Goal: Transaction & Acquisition: Purchase product/service

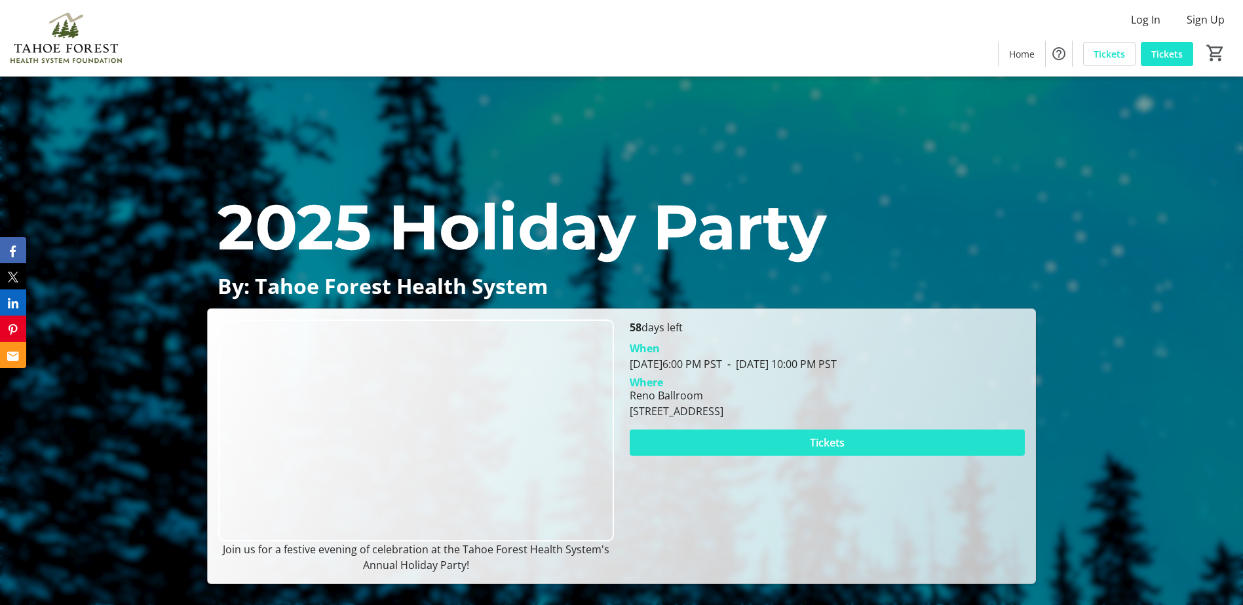
click at [724, 436] on span at bounding box center [826, 442] width 395 height 31
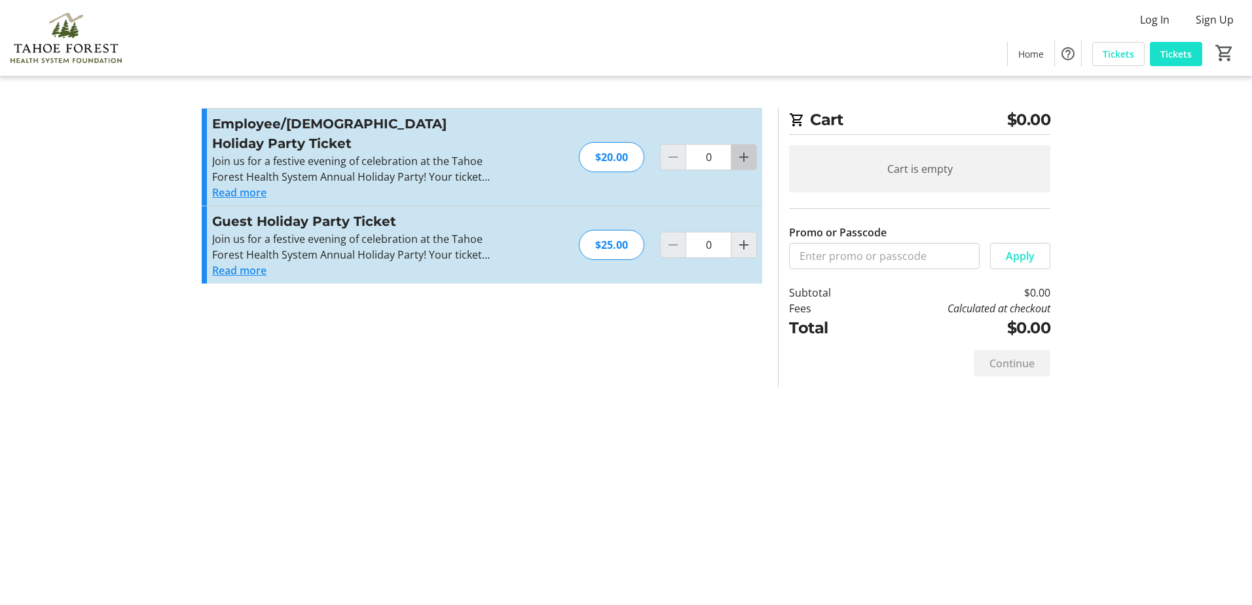
click at [750, 149] on mat-icon "Increment by one" at bounding box center [744, 157] width 16 height 16
type input "1"
click at [747, 237] on mat-icon "Increment by one" at bounding box center [744, 245] width 16 height 16
type input "1"
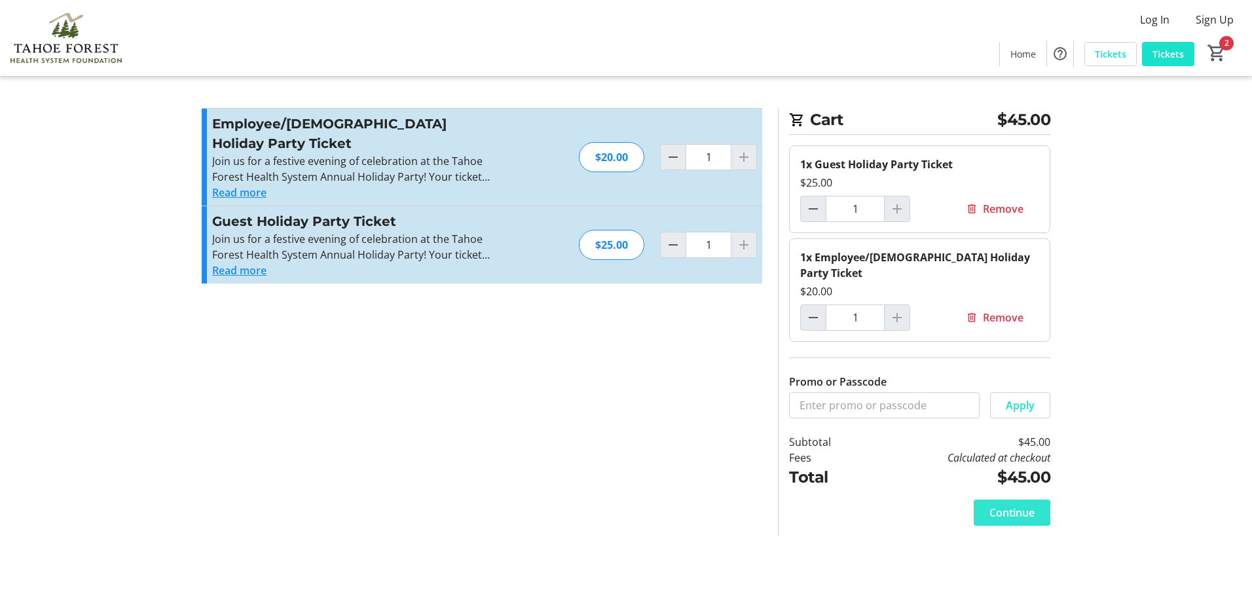
drag, startPoint x: 1027, startPoint y: 503, endPoint x: 1065, endPoint y: 486, distance: 41.6
click at [1028, 505] on span "Continue" at bounding box center [1012, 513] width 45 height 16
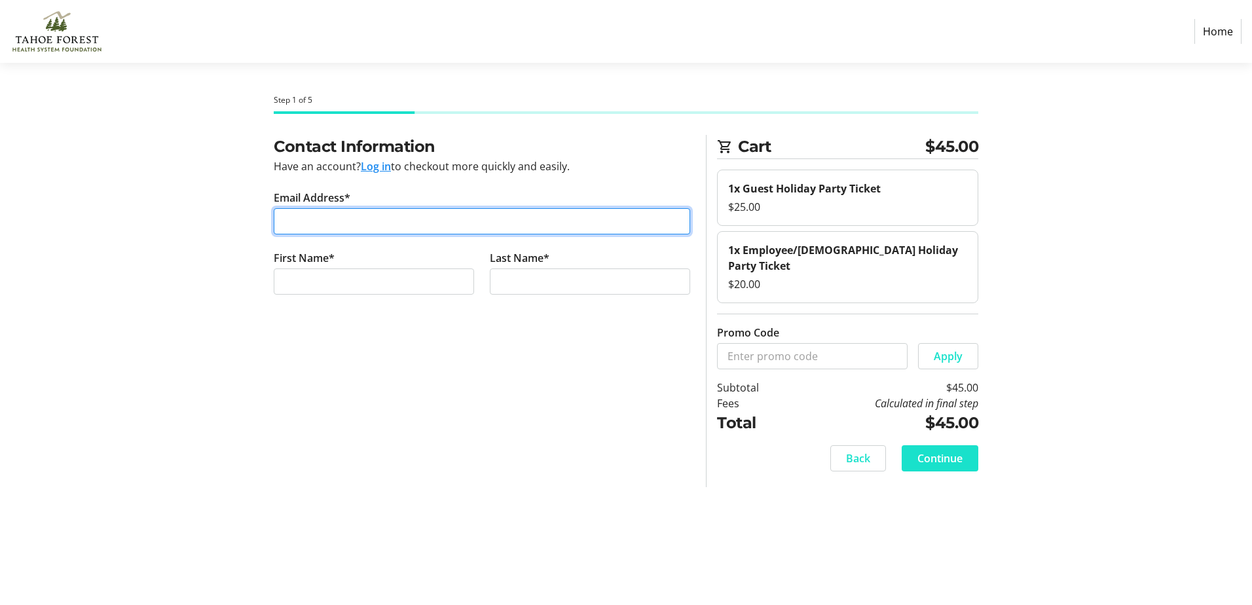
click at [362, 217] on input "Email Address*" at bounding box center [482, 221] width 417 height 26
type input "[EMAIL_ADDRESS][DOMAIN_NAME]"
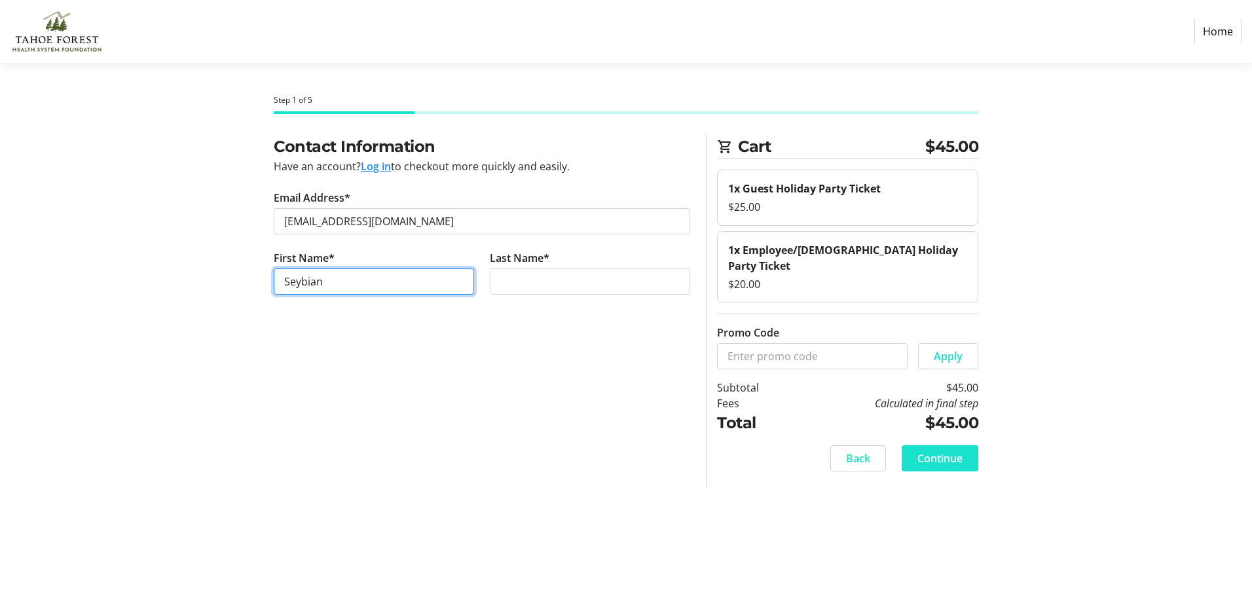
type input "Seybian"
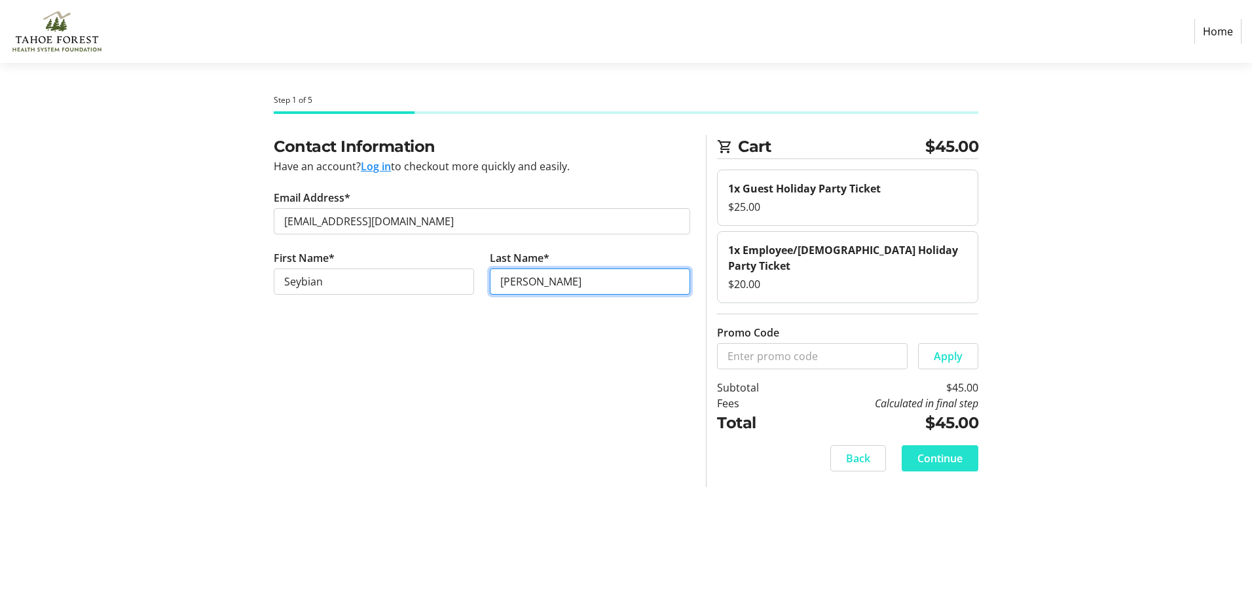
type input "[PERSON_NAME]"
click at [962, 451] on span "Continue" at bounding box center [940, 459] width 45 height 16
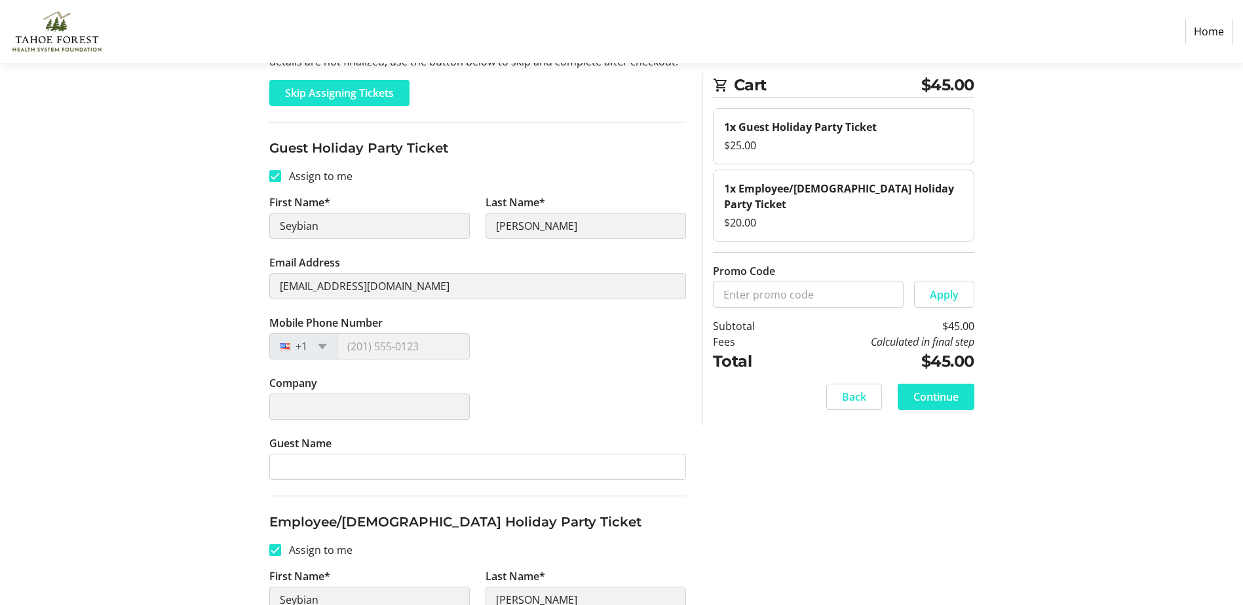
scroll to position [197, 0]
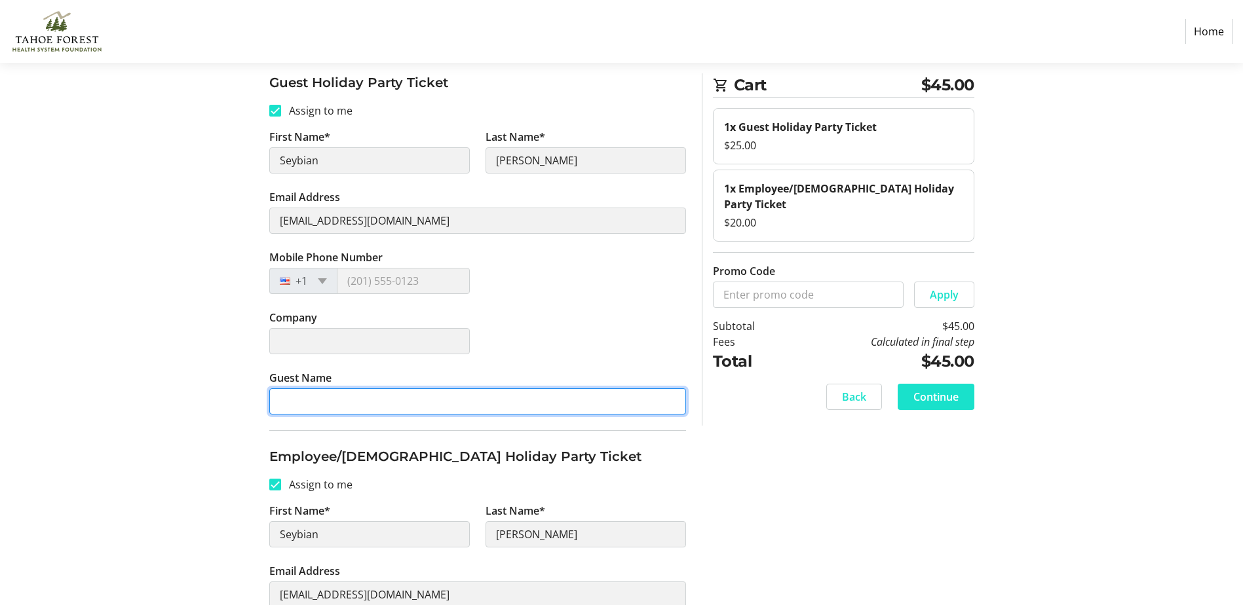
click at [449, 404] on input "Guest Name" at bounding box center [477, 401] width 417 height 26
type input "A"
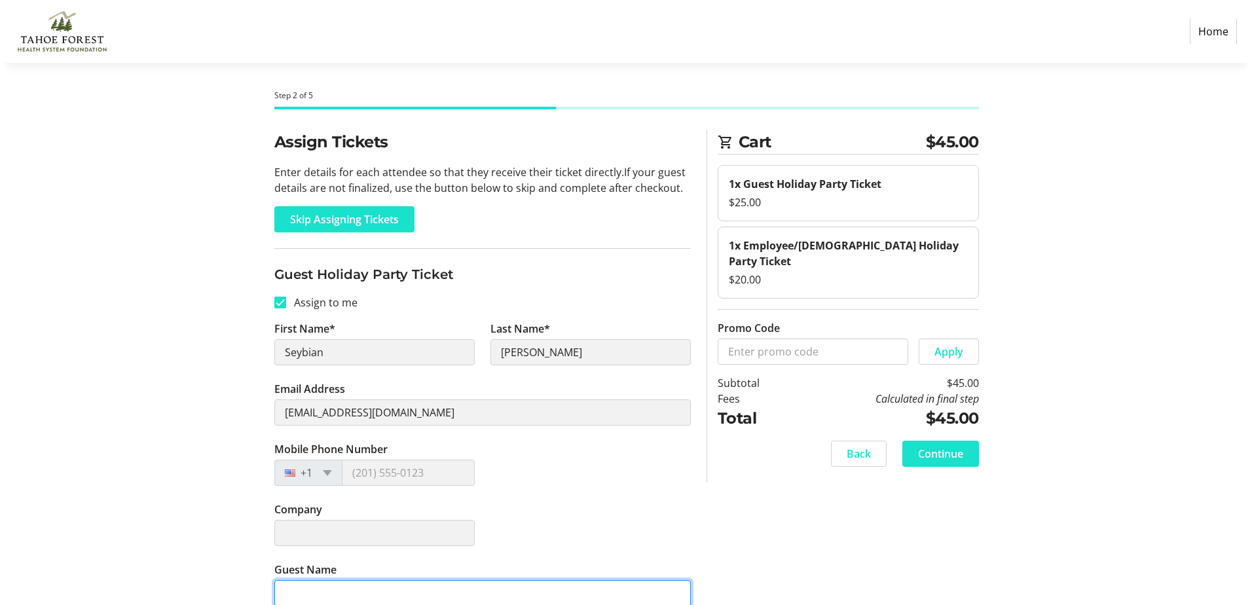
scroll to position [0, 0]
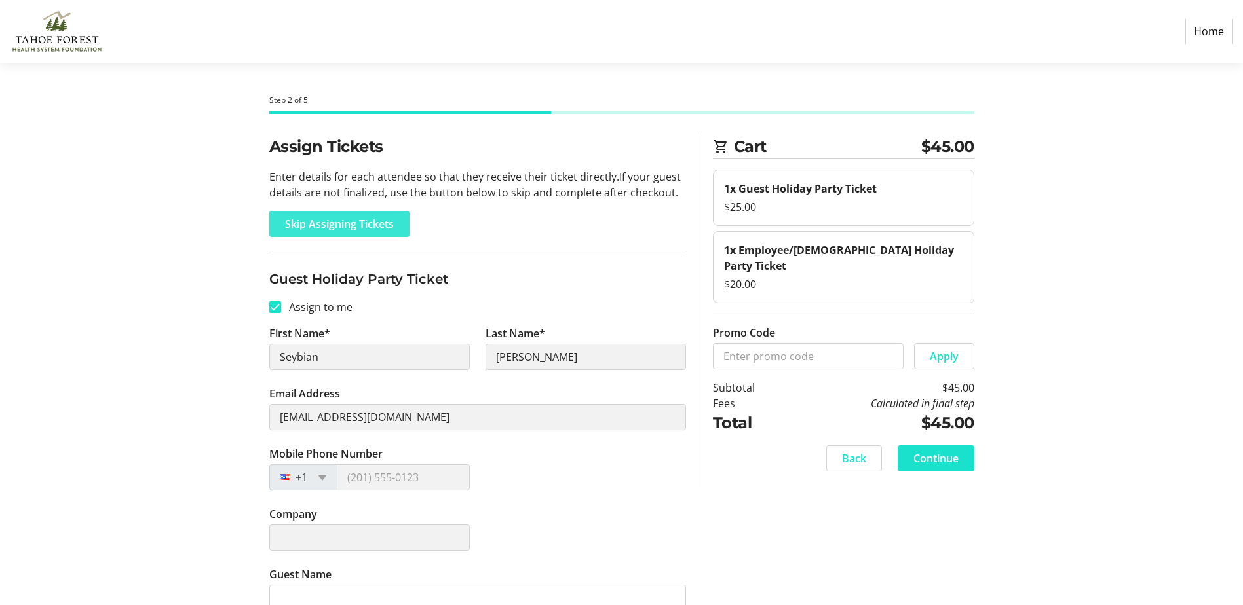
click at [343, 210] on span at bounding box center [339, 223] width 140 height 31
